Goal: Navigation & Orientation: Find specific page/section

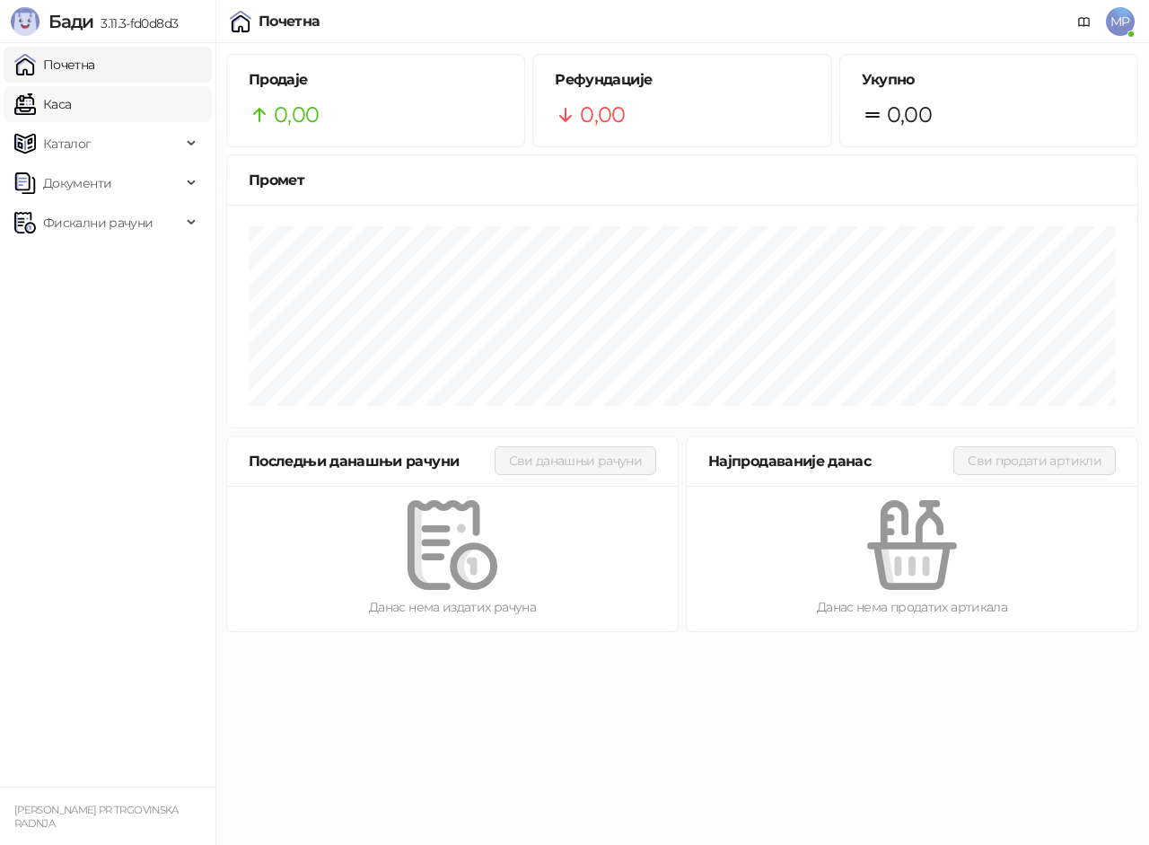
click at [71, 117] on link "Каса" at bounding box center [42, 104] width 57 height 36
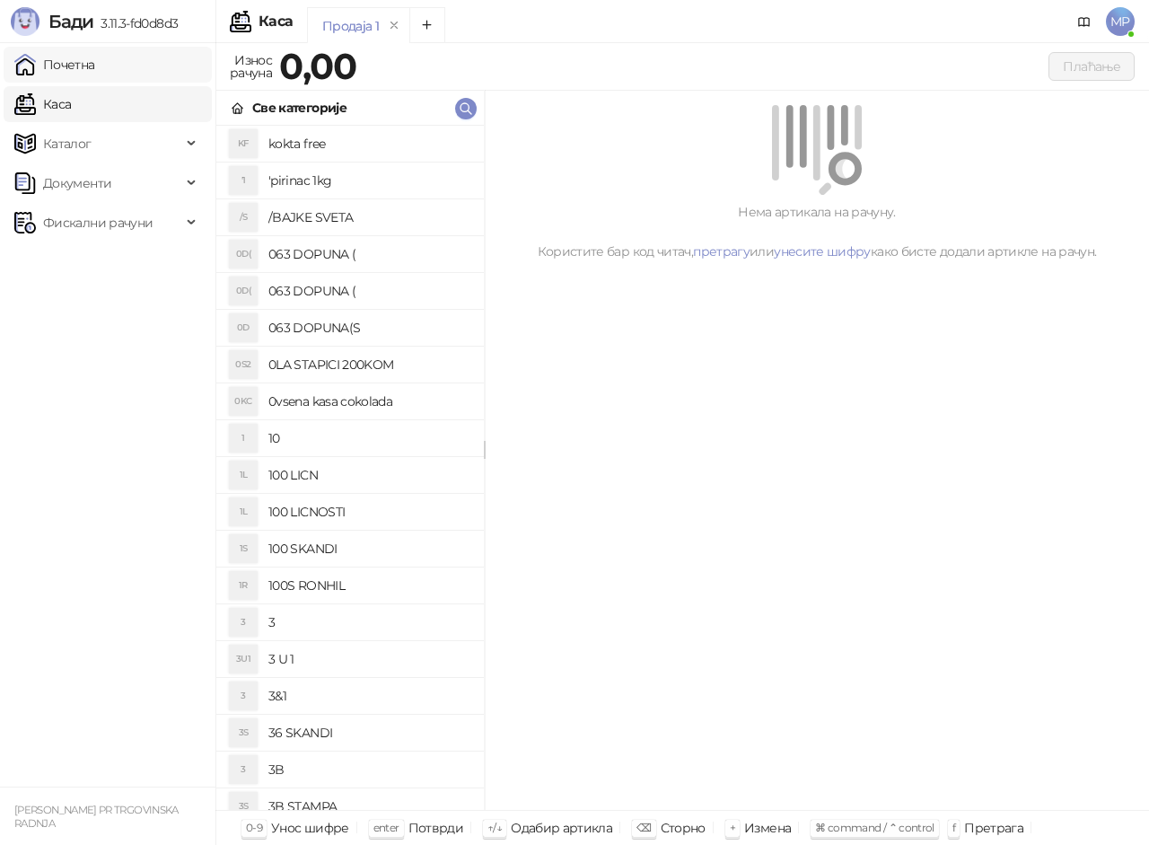
click at [95, 63] on link "Почетна" at bounding box center [54, 65] width 81 height 36
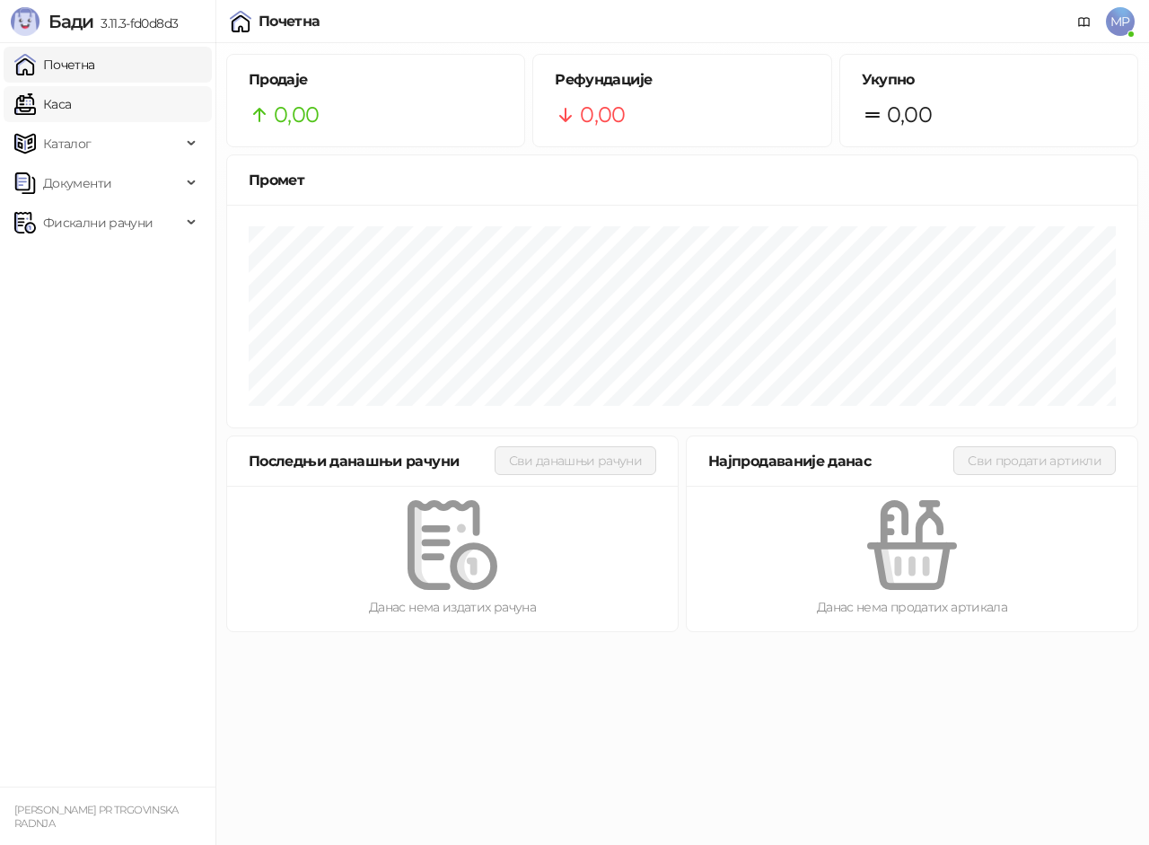
click at [71, 109] on link "Каса" at bounding box center [42, 104] width 57 height 36
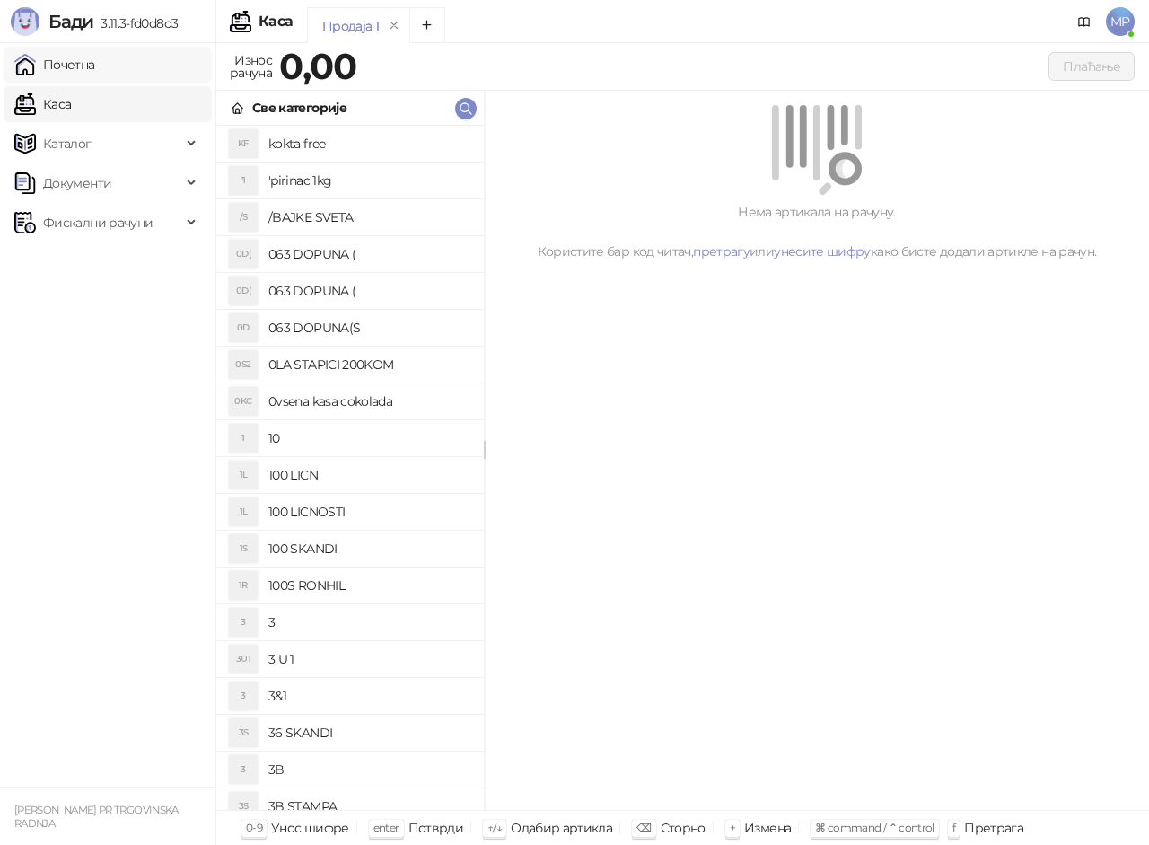
click at [95, 55] on link "Почетна" at bounding box center [54, 65] width 81 height 36
